Goal: Task Accomplishment & Management: Manage account settings

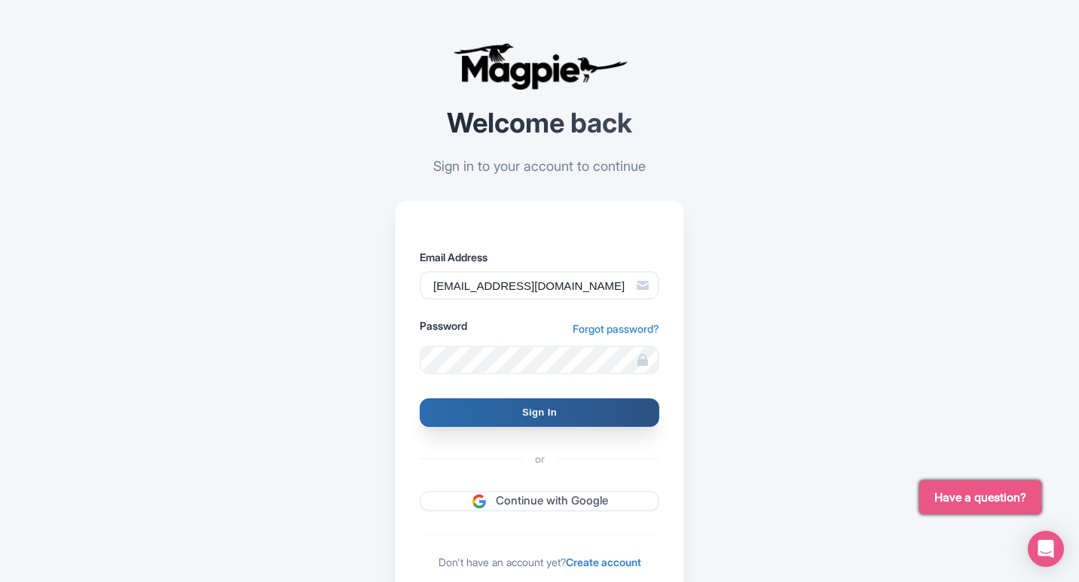
click at [536, 420] on input "Sign In" at bounding box center [540, 413] width 240 height 29
type input "Signing in..."
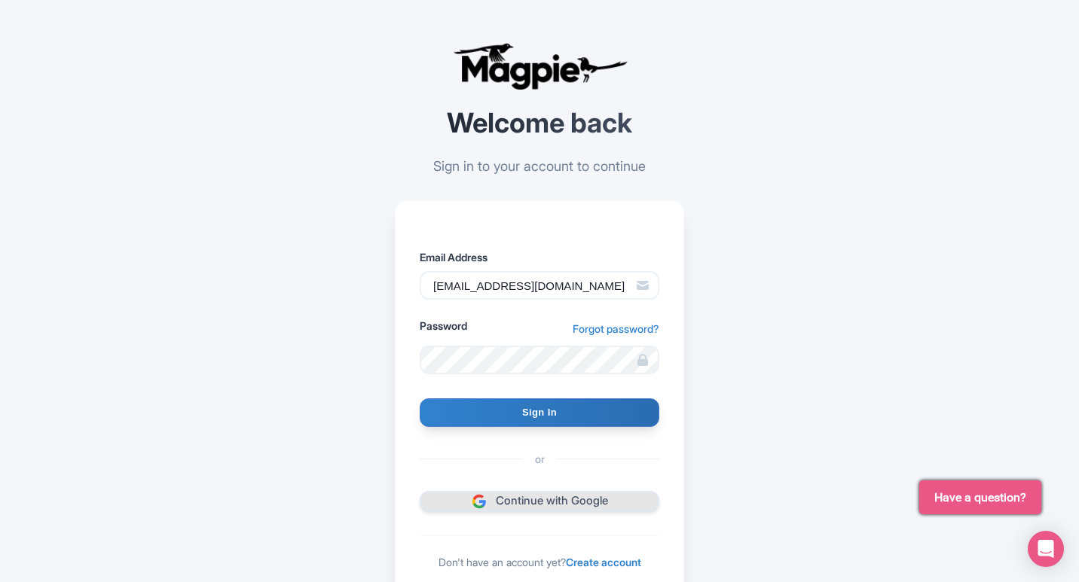
click at [501, 492] on link "Continue with Google" at bounding box center [540, 501] width 240 height 20
